Goal: Entertainment & Leisure: Consume media (video, audio)

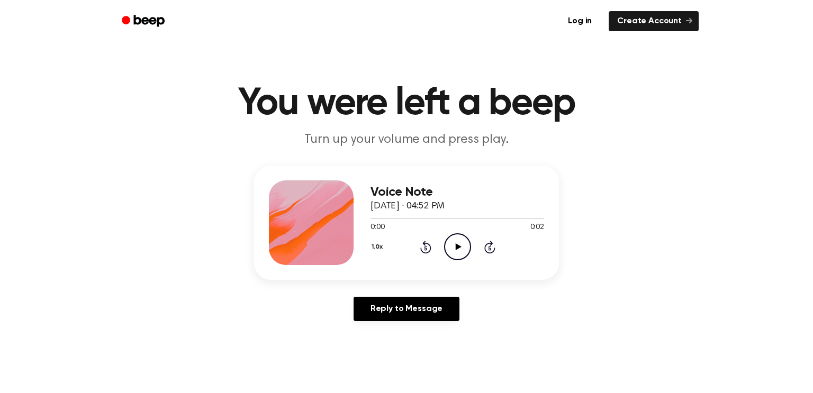
click at [451, 250] on icon "Play Audio" at bounding box center [457, 246] width 27 height 27
click at [456, 243] on icon "Play Audio" at bounding box center [457, 246] width 27 height 27
click at [456, 255] on icon "Play Audio" at bounding box center [457, 246] width 27 height 27
click at [455, 256] on icon "Play Audio" at bounding box center [457, 246] width 27 height 27
click at [445, 241] on circle at bounding box center [458, 247] width 26 height 26
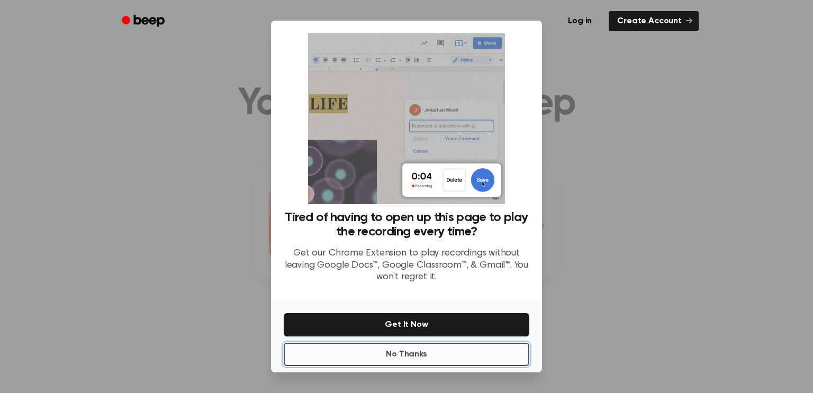
click at [428, 355] on button "No Thanks" at bounding box center [407, 354] width 246 height 23
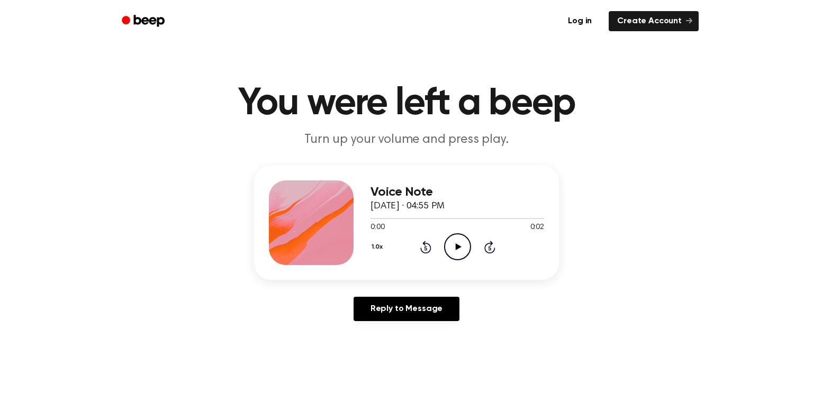
click at [457, 240] on icon "Play Audio" at bounding box center [457, 246] width 27 height 27
click at [456, 244] on icon at bounding box center [458, 246] width 6 height 7
click at [448, 240] on icon "Play Audio" at bounding box center [457, 246] width 27 height 27
click at [451, 239] on icon "Play Audio" at bounding box center [457, 246] width 27 height 27
click at [451, 252] on icon "Play Audio" at bounding box center [457, 246] width 27 height 27
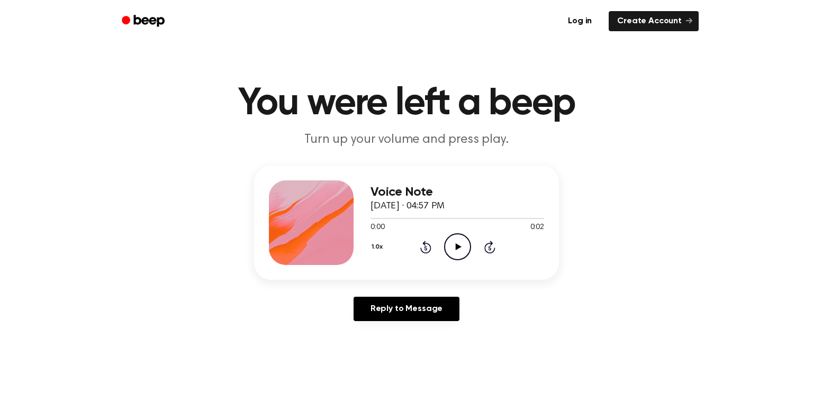
click at [464, 247] on icon "Play Audio" at bounding box center [457, 246] width 27 height 27
click at [462, 254] on icon "Play Audio" at bounding box center [457, 246] width 27 height 27
click at [451, 240] on icon "Play Audio" at bounding box center [457, 246] width 27 height 27
